Goal: Task Accomplishment & Management: Use online tool/utility

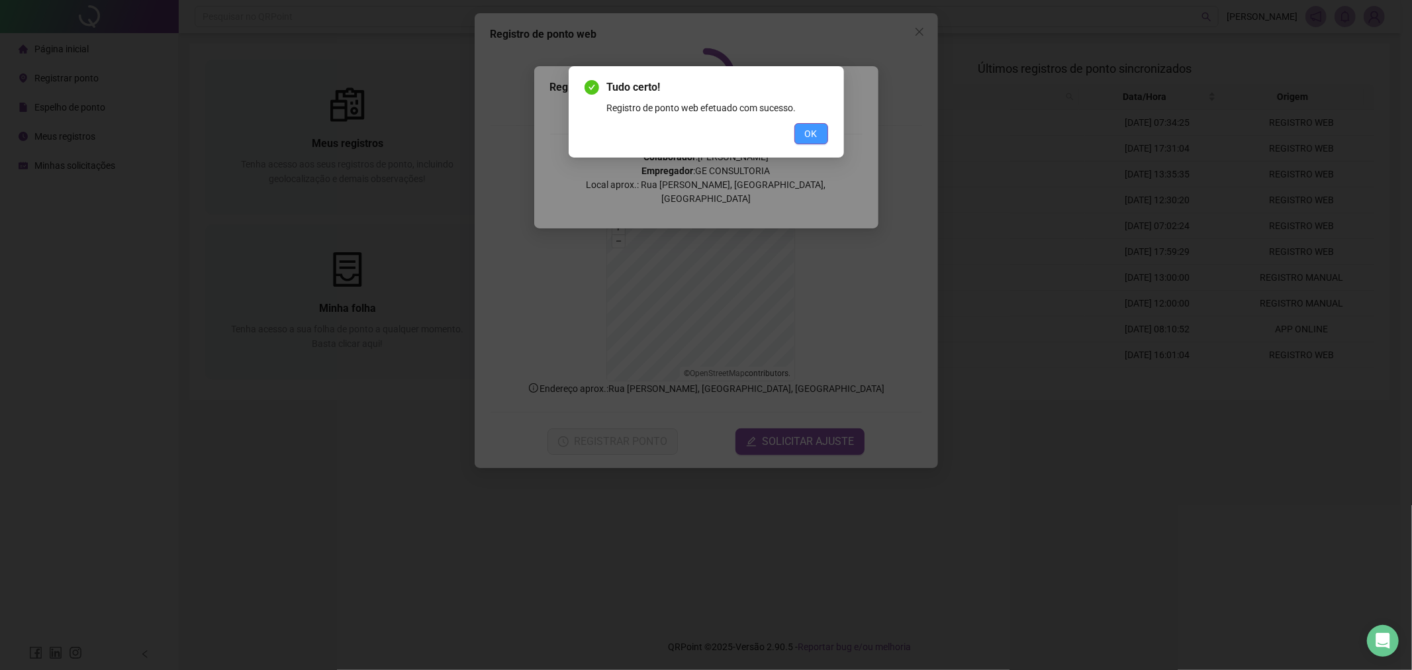
click at [810, 134] on span "OK" at bounding box center [811, 133] width 13 height 15
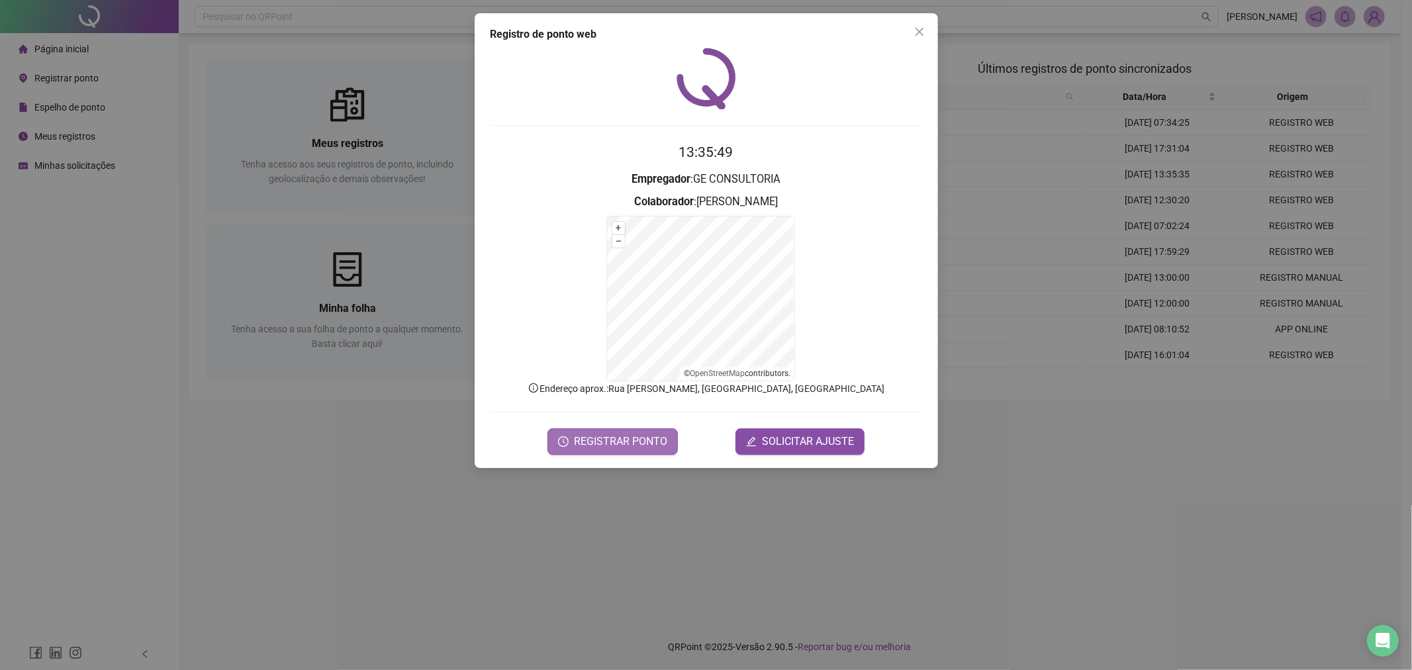
click at [590, 446] on span "REGISTRAR PONTO" at bounding box center [620, 442] width 93 height 16
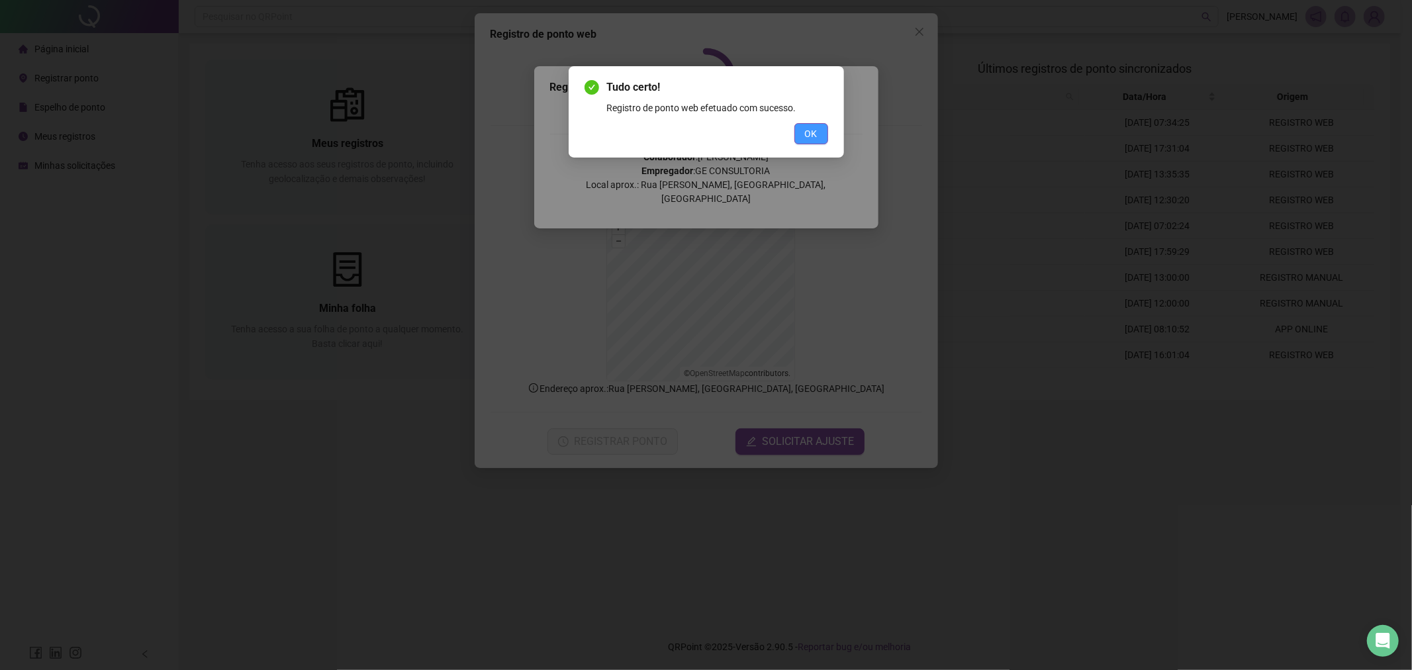
click at [824, 129] on button "OK" at bounding box center [812, 133] width 34 height 21
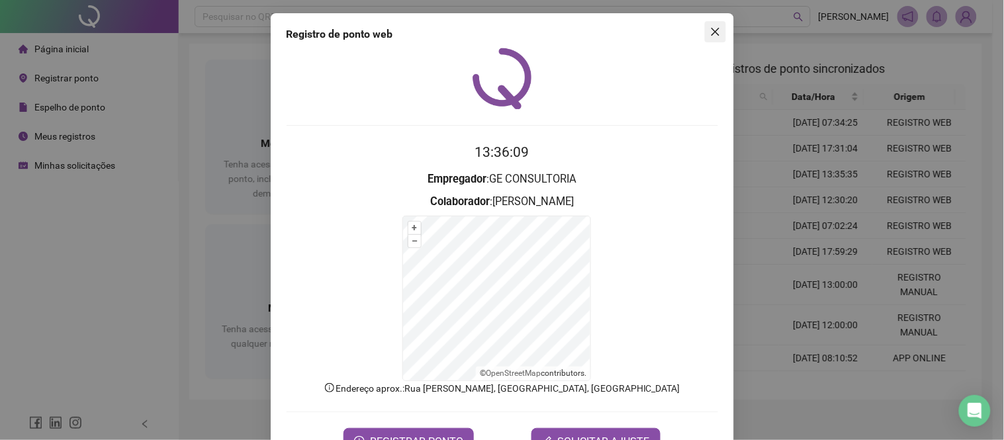
click at [711, 28] on icon "close" at bounding box center [715, 32] width 8 height 8
